Goal: Transaction & Acquisition: Purchase product/service

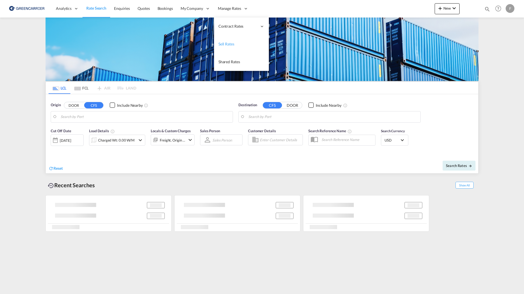
click at [230, 45] on span "Sell Rates" at bounding box center [226, 44] width 16 height 5
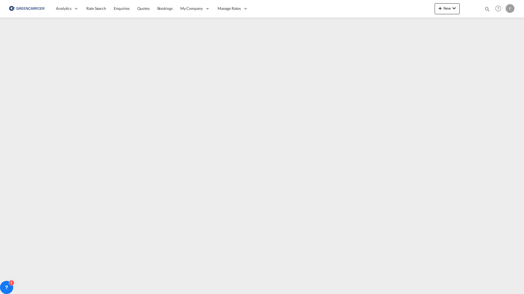
click at [508, 8] on div "F" at bounding box center [510, 8] width 9 height 9
click at [489, 61] on button "Logout" at bounding box center [500, 59] width 44 height 11
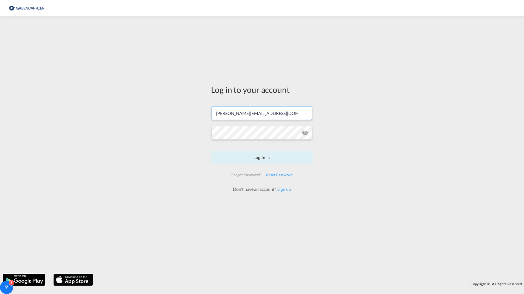
drag, startPoint x: 295, startPoint y: 116, endPoint x: 181, endPoint y: 107, distance: 114.3
click at [181, 108] on div "Log in to your account [PERSON_NAME][EMAIL_ADDRESS][DOMAIN_NAME] Log In Forgot …" at bounding box center [262, 145] width 524 height 252
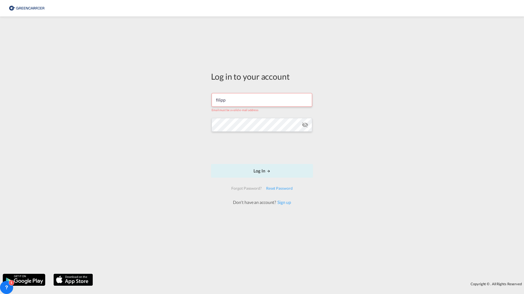
type input "[EMAIL_ADDRESS][DOMAIN_NAME]"
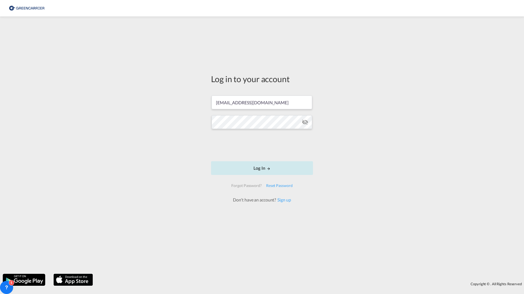
click at [246, 171] on button "Log In" at bounding box center [262, 168] width 102 height 14
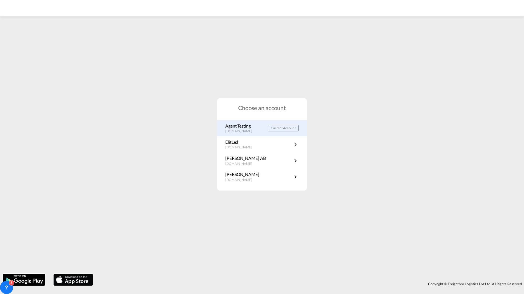
click at [237, 133] on p "[DOMAIN_NAME]" at bounding box center [241, 131] width 32 height 5
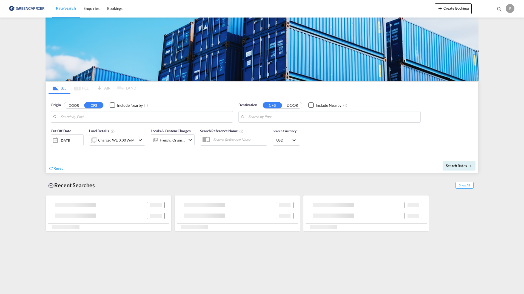
type input "SE-11129, [GEOGRAPHIC_DATA], [GEOGRAPHIC_DATA]"
type input "[GEOGRAPHIC_DATA], COCTG"
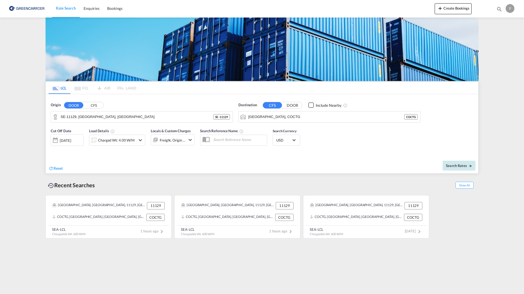
click at [460, 165] on span "Search Rates" at bounding box center [459, 166] width 26 height 4
type input "11129 to COCTG / 8 Sep 2025"
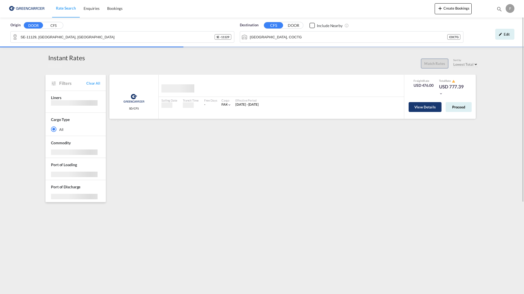
click at [412, 107] on button "View Details" at bounding box center [425, 107] width 33 height 10
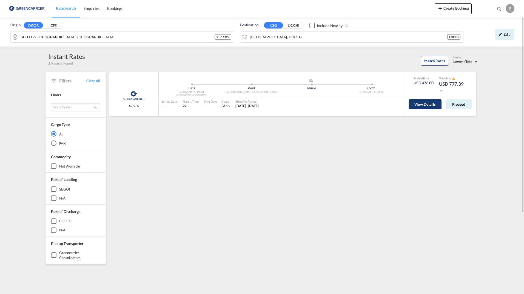
click at [422, 109] on button "View Details" at bounding box center [425, 104] width 33 height 10
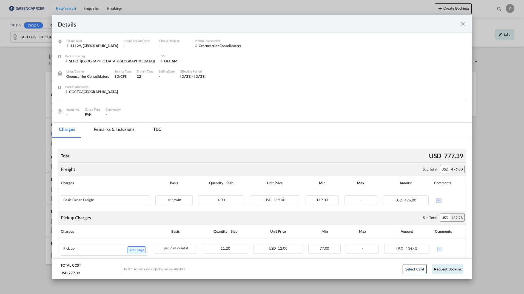
scroll to position [130, 0]
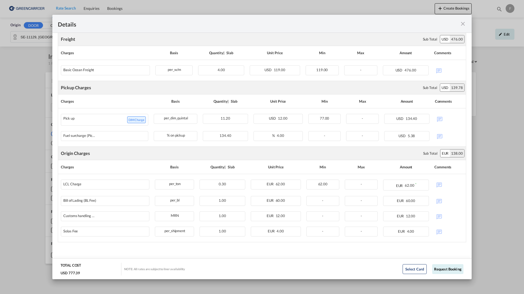
click at [463, 23] on md-icon "icon-close fg-AAA8AD m-0 cursor" at bounding box center [463, 24] width 7 height 7
